Goal: Subscribe to service/newsletter

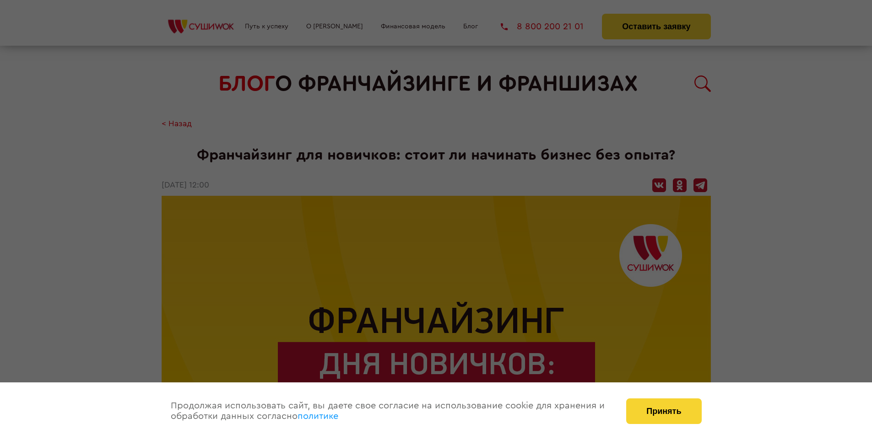
scroll to position [1510, 0]
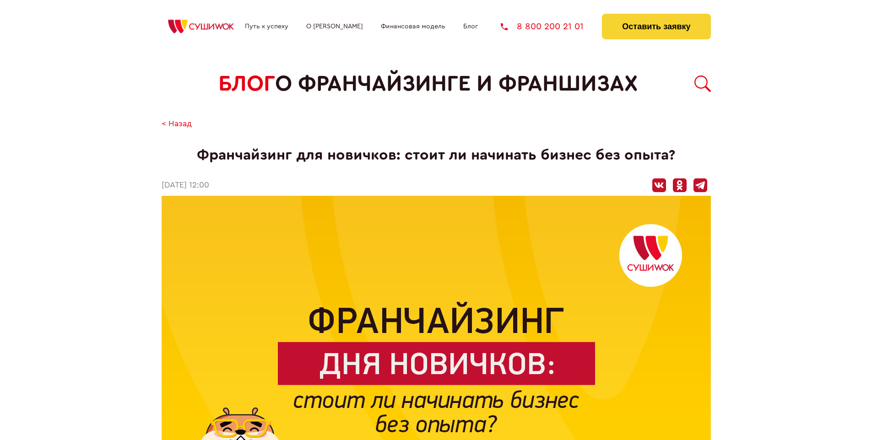
scroll to position [1510, 0]
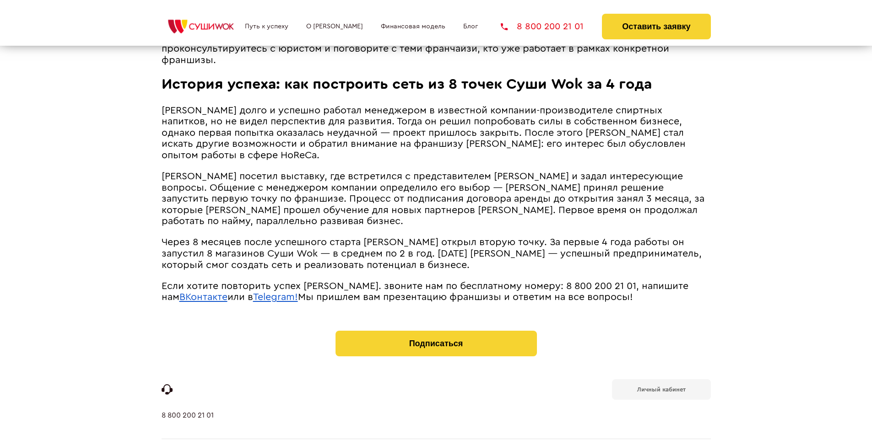
click at [661, 387] on b "Личный кабинет" at bounding box center [661, 390] width 49 height 6
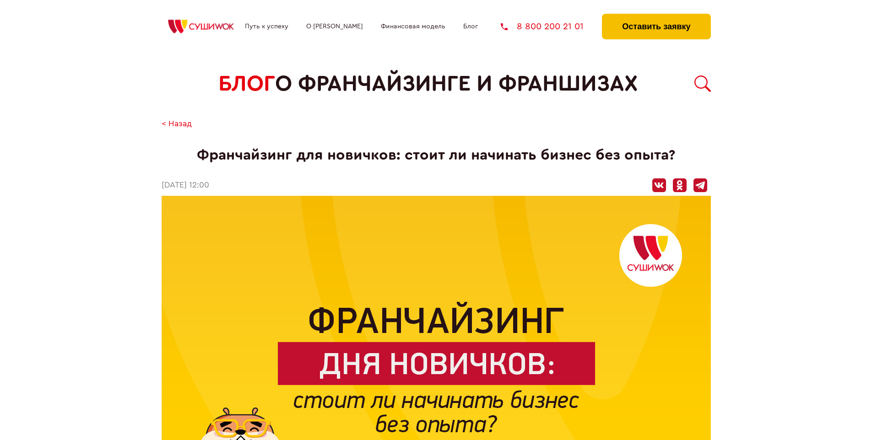
click at [656, 16] on button "Оставить заявку" at bounding box center [656, 27] width 108 height 26
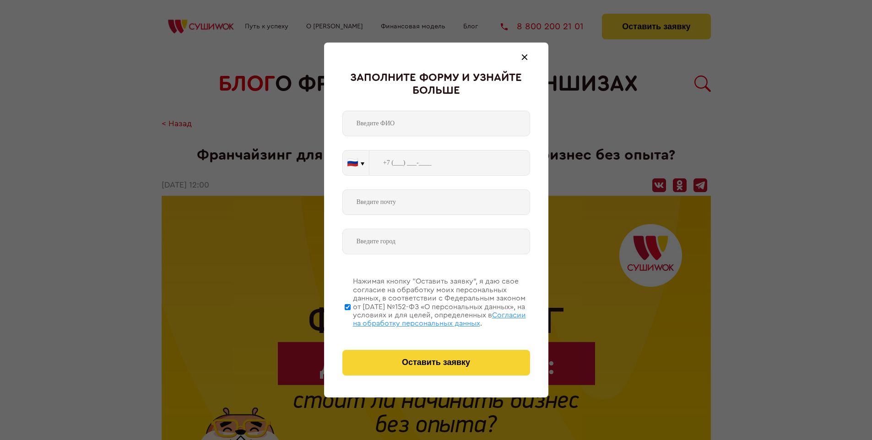
click at [424, 318] on span "Согласии на обработку персональных данных" at bounding box center [439, 320] width 173 height 16
click at [351, 318] on input "Нажимая кнопку “Оставить заявку”, я даю свое согласие на обработку моих персона…" at bounding box center [348, 306] width 6 height 73
checkbox input "false"
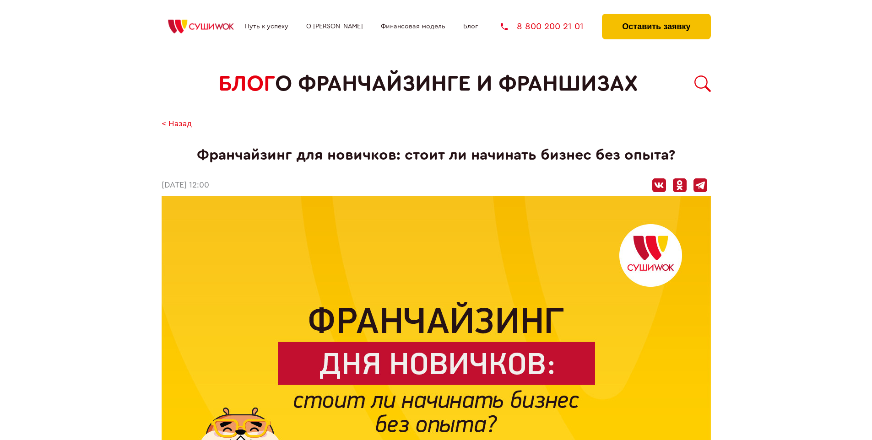
click at [656, 16] on button "Оставить заявку" at bounding box center [656, 27] width 108 height 26
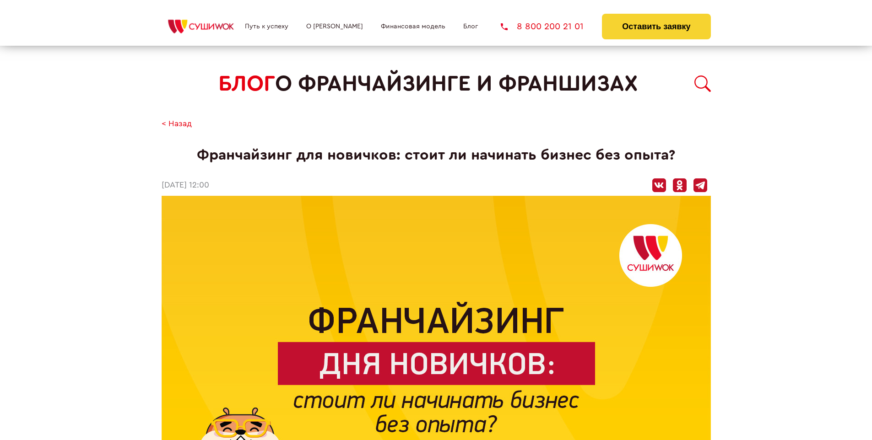
scroll to position [1510, 0]
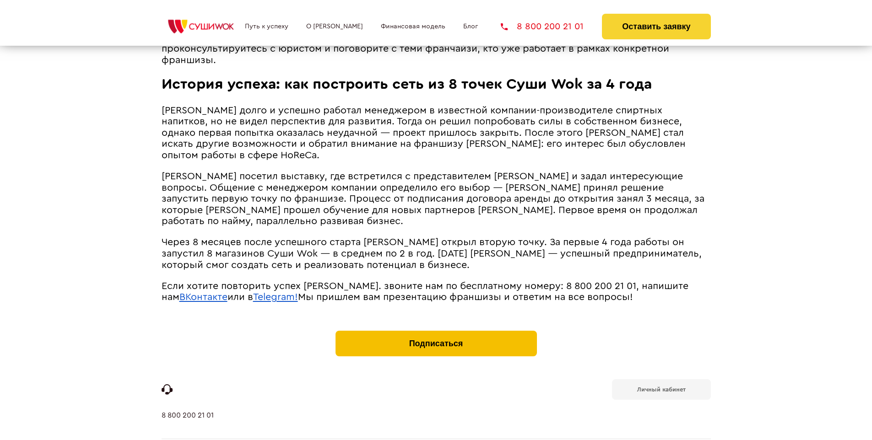
click at [436, 331] on button "Подписаться" at bounding box center [435, 344] width 201 height 26
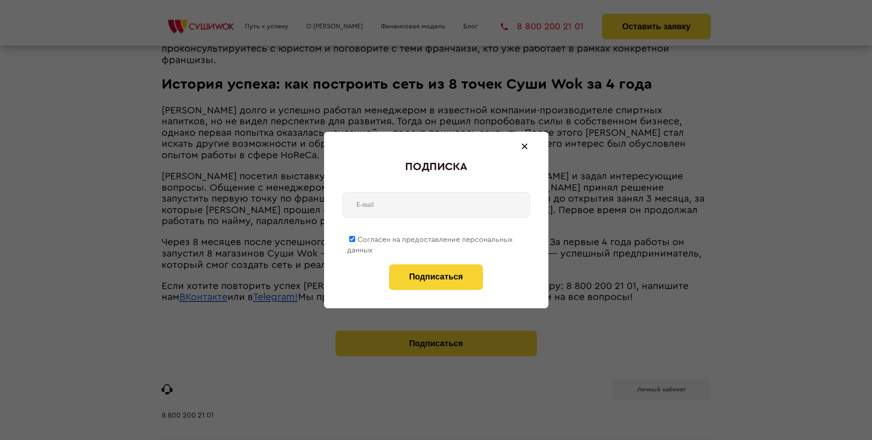
click at [430, 238] on span "Согласен на предоставление персональных данных" at bounding box center [430, 245] width 166 height 18
click at [355, 238] on input "Согласен на предоставление персональных данных" at bounding box center [352, 239] width 6 height 6
checkbox input "false"
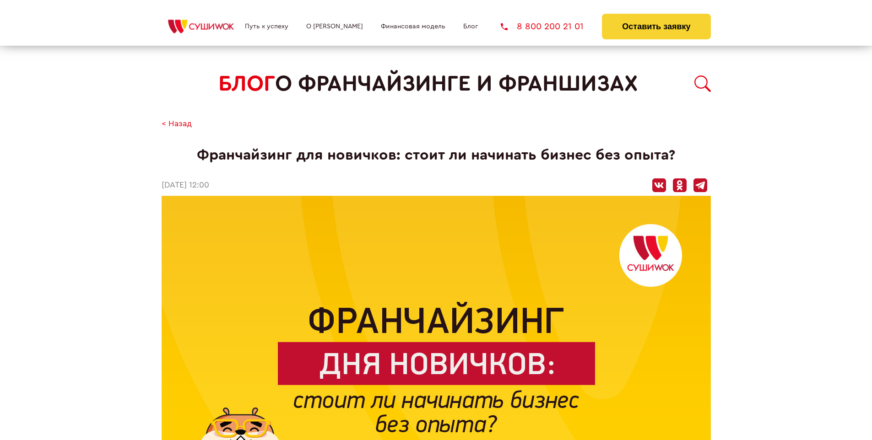
scroll to position [1510, 0]
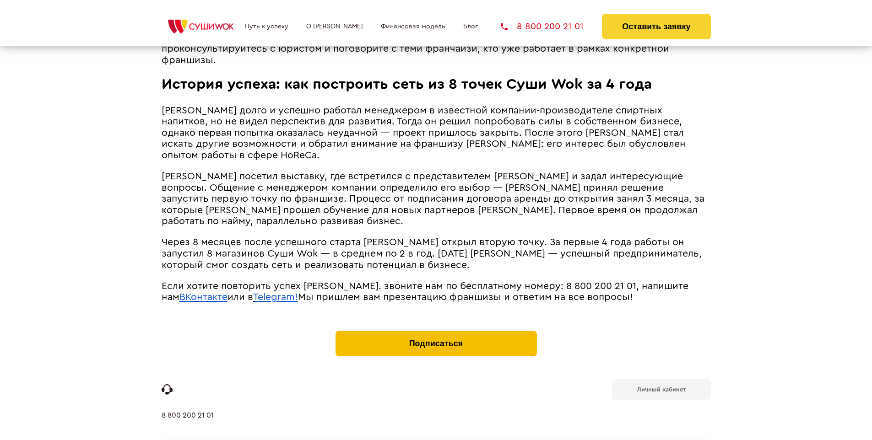
click at [436, 331] on button "Подписаться" at bounding box center [435, 344] width 201 height 26
